Goal: Book appointment/travel/reservation

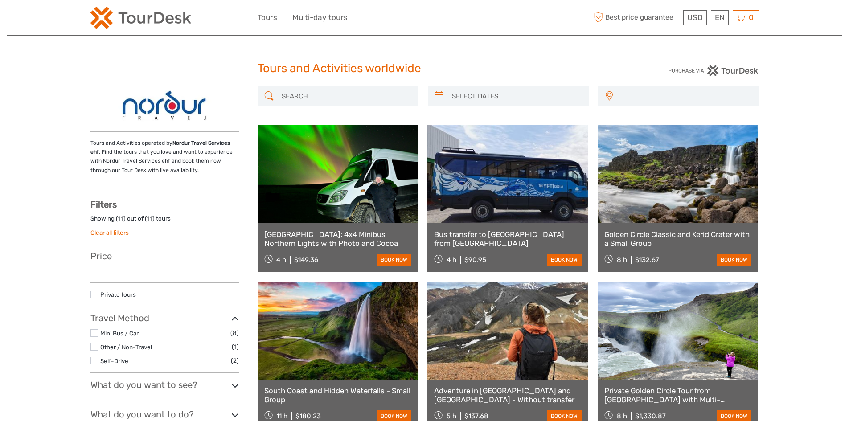
select select
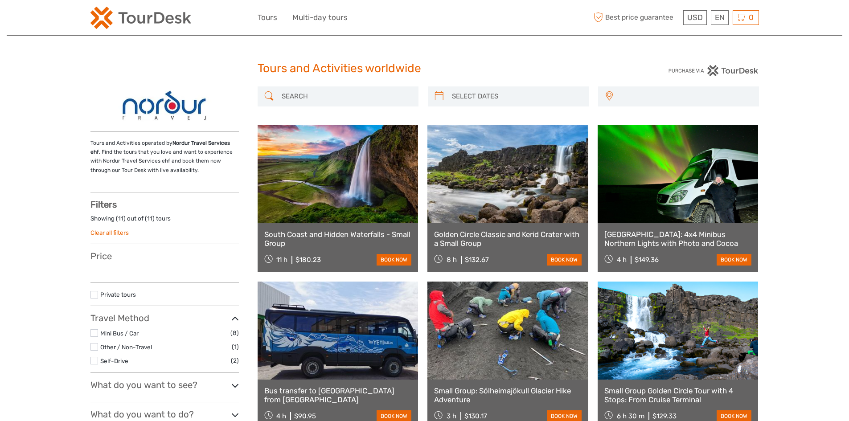
select select
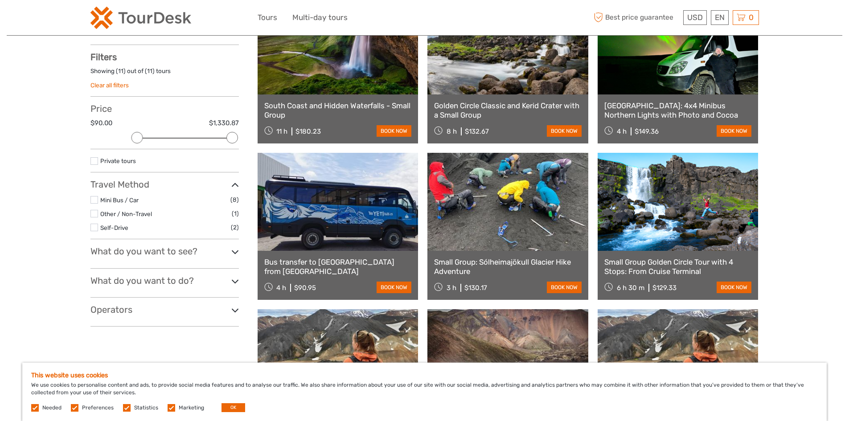
scroll to position [89, 0]
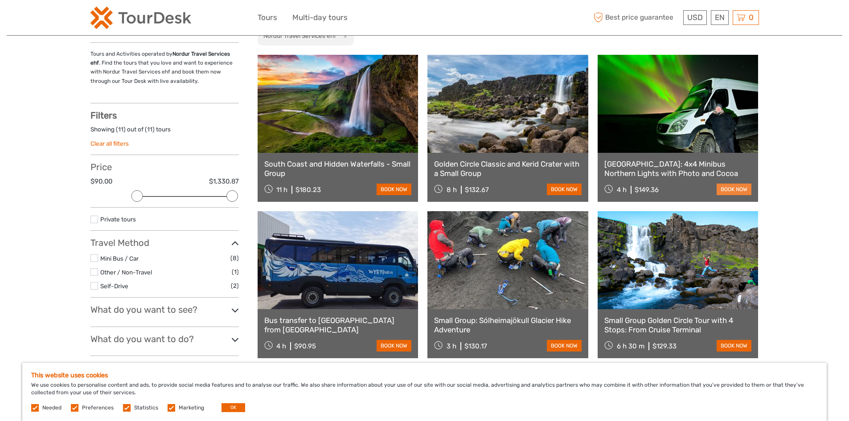
click at [737, 189] on link "book now" at bounding box center [733, 190] width 35 height 12
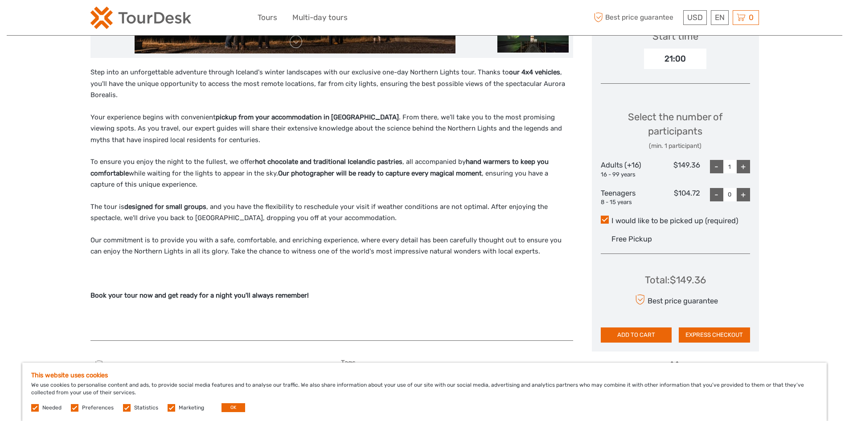
scroll to position [312, 0]
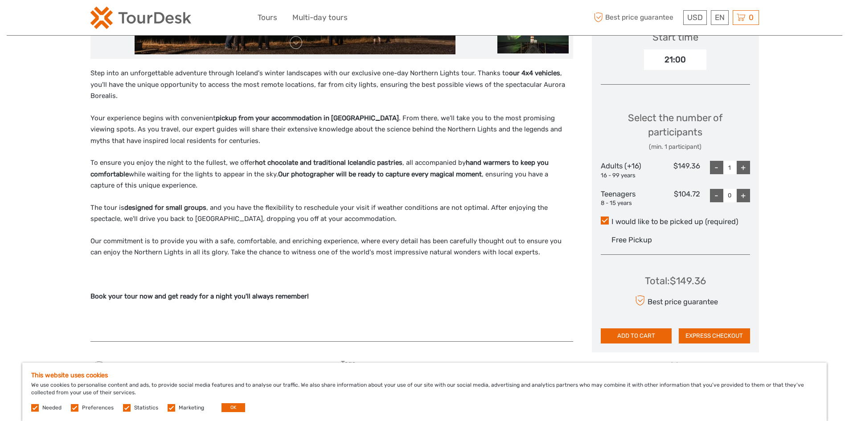
click at [748, 168] on div "+" at bounding box center [743, 167] width 13 height 13
type input "2"
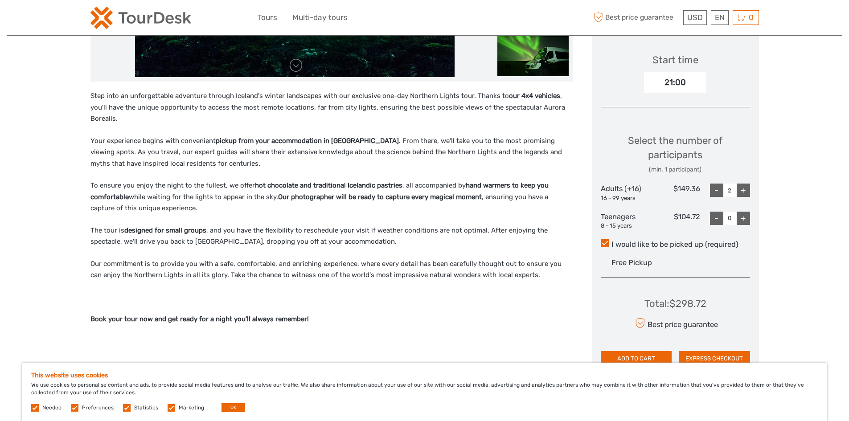
scroll to position [267, 0]
